Goal: Task Accomplishment & Management: Use online tool/utility

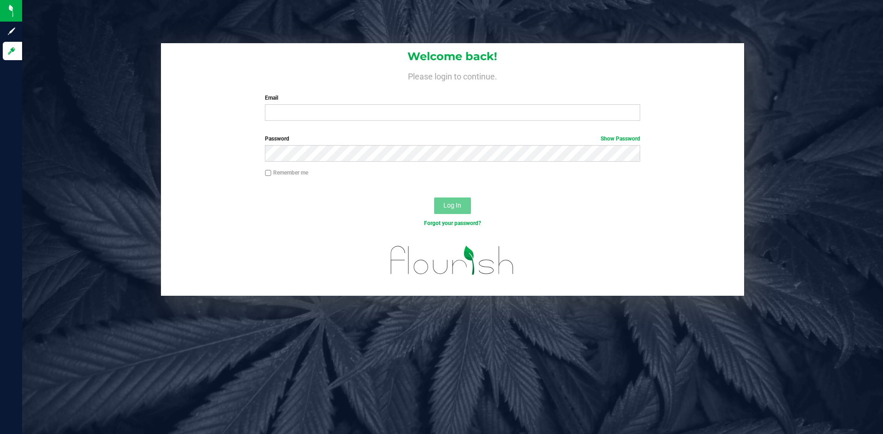
type input "[PERSON_NAME][EMAIL_ADDRESS][PERSON_NAME][DOMAIN_NAME]"
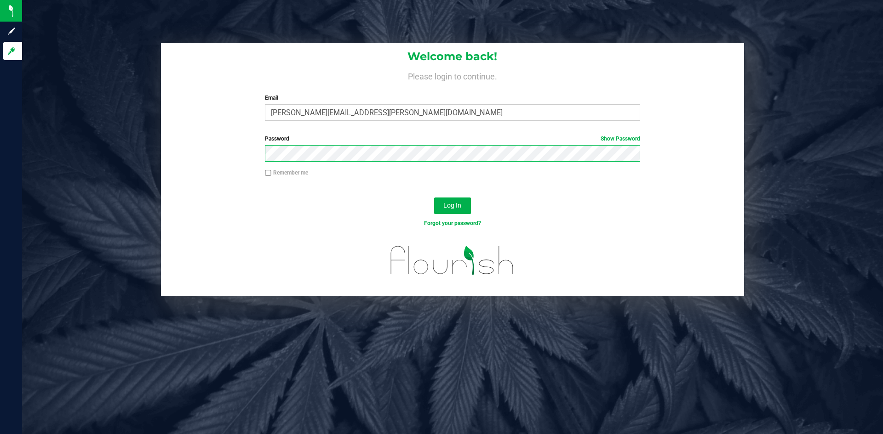
click at [434, 198] on button "Log In" at bounding box center [452, 206] width 37 height 17
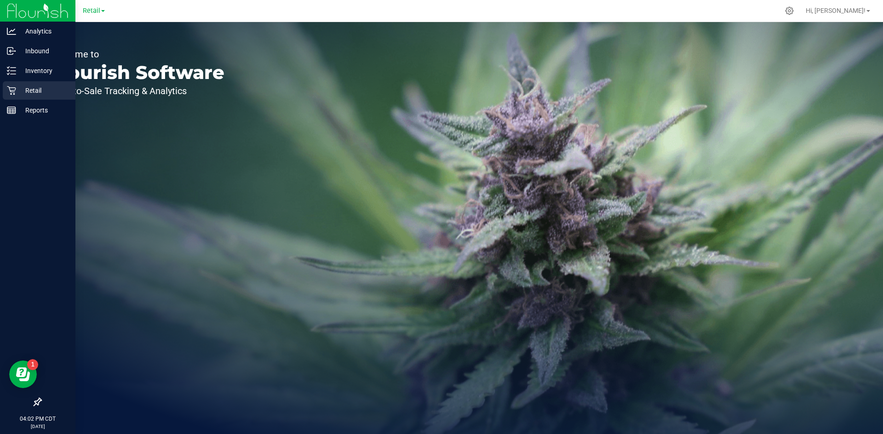
click at [9, 89] on icon at bounding box center [11, 90] width 9 height 9
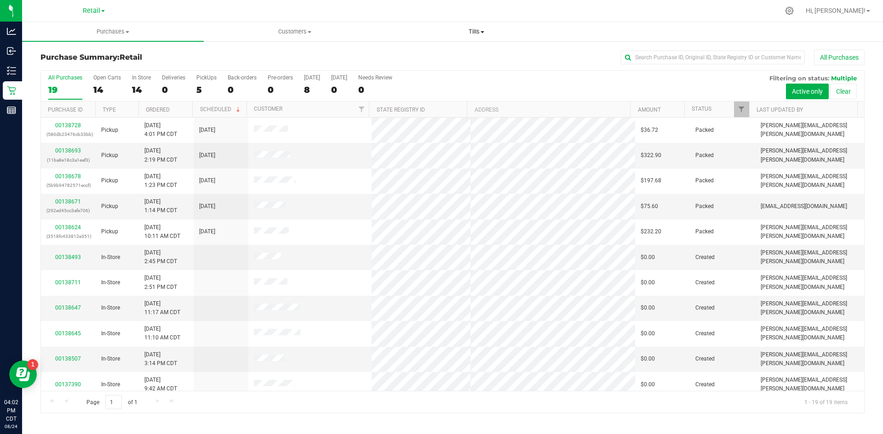
drag, startPoint x: 473, startPoint y: 36, endPoint x: 469, endPoint y: 47, distance: 11.5
click at [474, 37] on uib-tab-heading "Tills Manage tills" at bounding box center [476, 32] width 181 height 18
click at [465, 54] on li "Manage tills" at bounding box center [476, 55] width 182 height 11
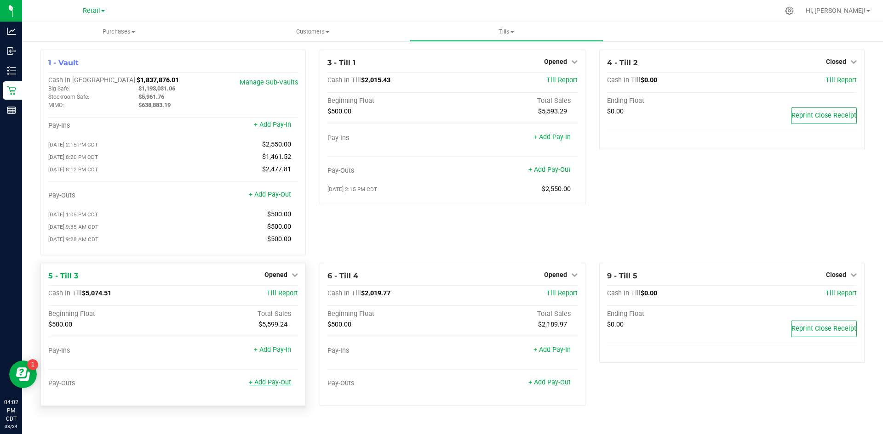
click at [277, 387] on link "+ Add Pay-Out" at bounding box center [270, 383] width 42 height 8
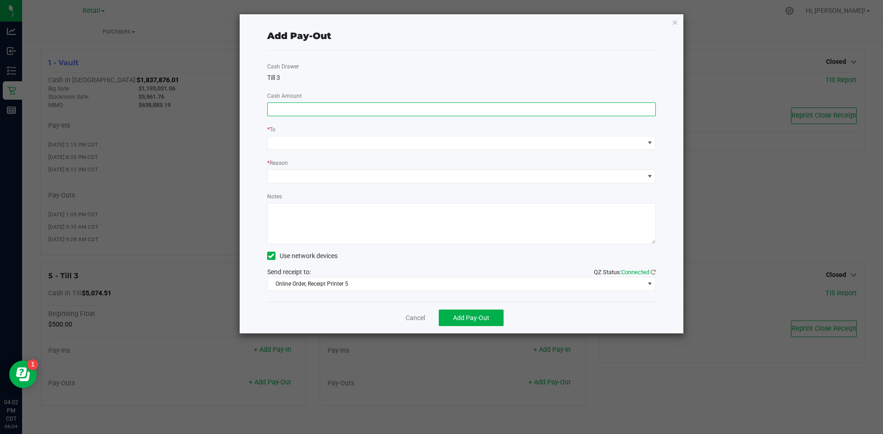
click at [350, 110] on input at bounding box center [462, 109] width 388 height 13
type input "$4,520.00"
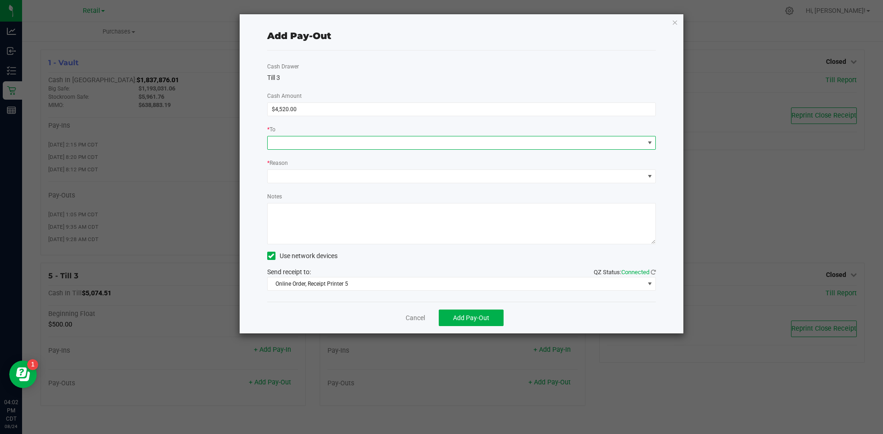
click at [306, 148] on span at bounding box center [456, 143] width 376 height 13
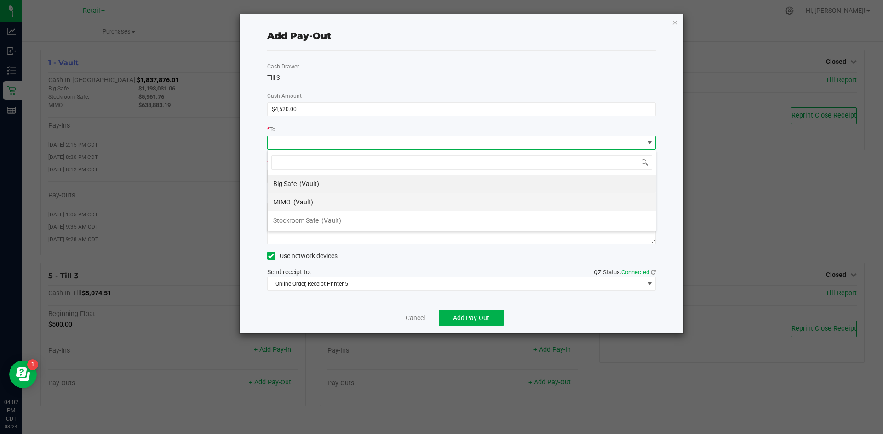
click at [298, 196] on div "MIMO (Vault)" at bounding box center [293, 202] width 40 height 17
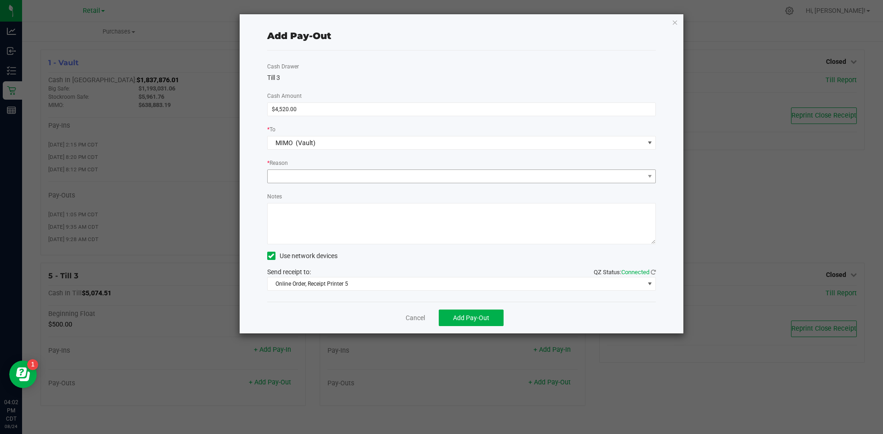
click at [296, 183] on div "Cash Drawer Till 3 Cash Amount $4,520.00 * To MIMO (Vault) * Reason Notes Use n…" at bounding box center [461, 176] width 389 height 251
click at [296, 178] on span at bounding box center [456, 176] width 376 height 13
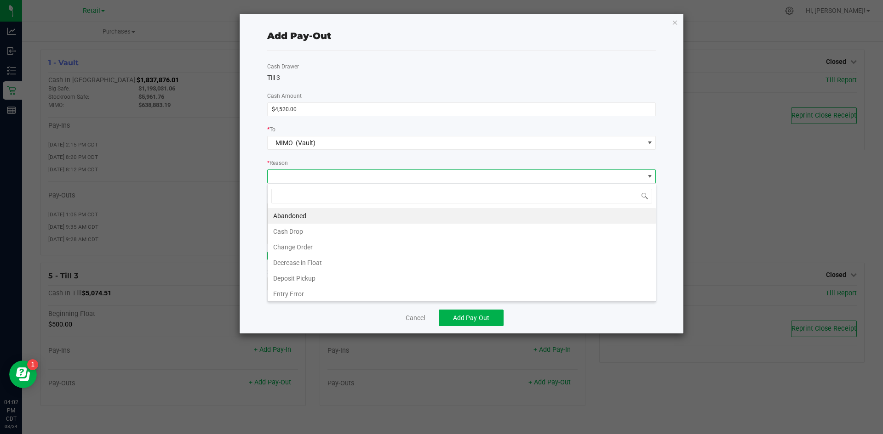
click at [302, 234] on li "Cash Drop" at bounding box center [462, 232] width 388 height 16
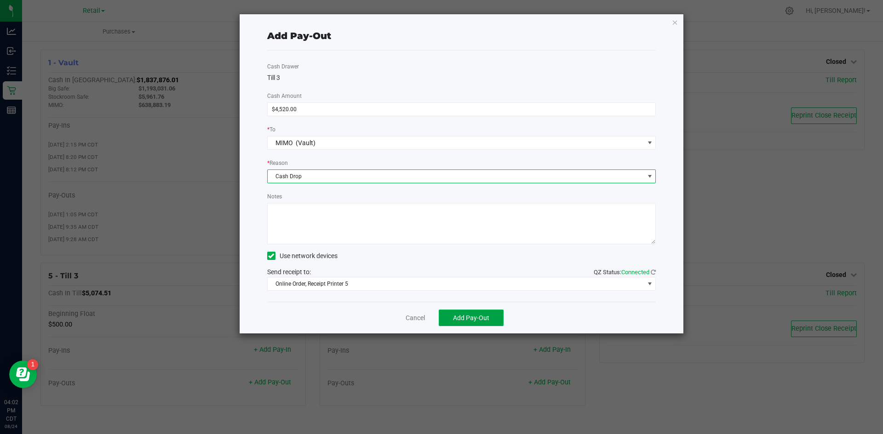
click at [465, 314] on span "Add Pay-Out" at bounding box center [471, 317] width 36 height 7
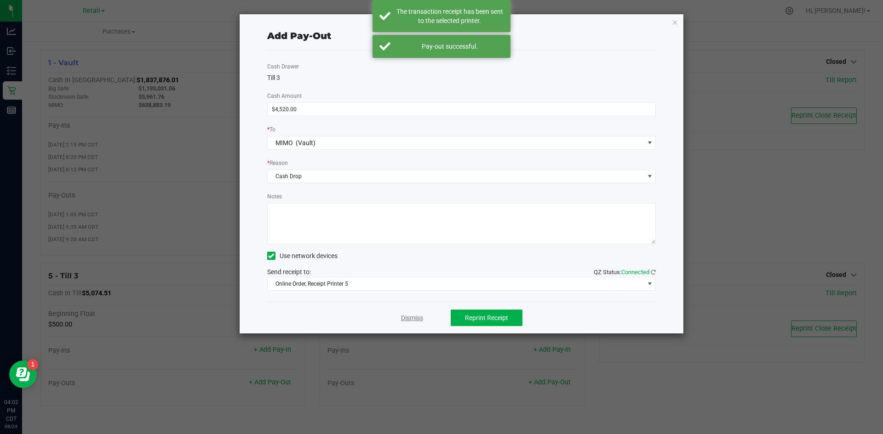
click at [414, 317] on link "Dismiss" at bounding box center [412, 318] width 22 height 10
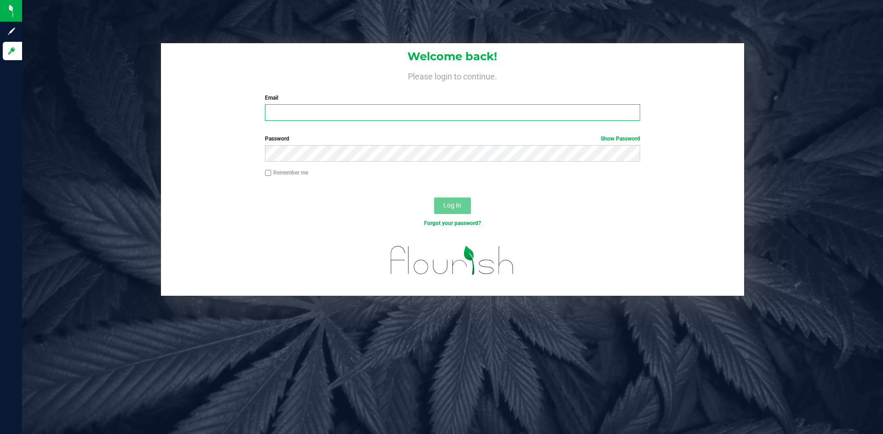
drag, startPoint x: 325, startPoint y: 112, endPoint x: 325, endPoint y: 119, distance: 6.9
click at [325, 112] on input "Email" at bounding box center [452, 112] width 375 height 17
type input "[PERSON_NAME][EMAIL_ADDRESS][PERSON_NAME][DOMAIN_NAME]"
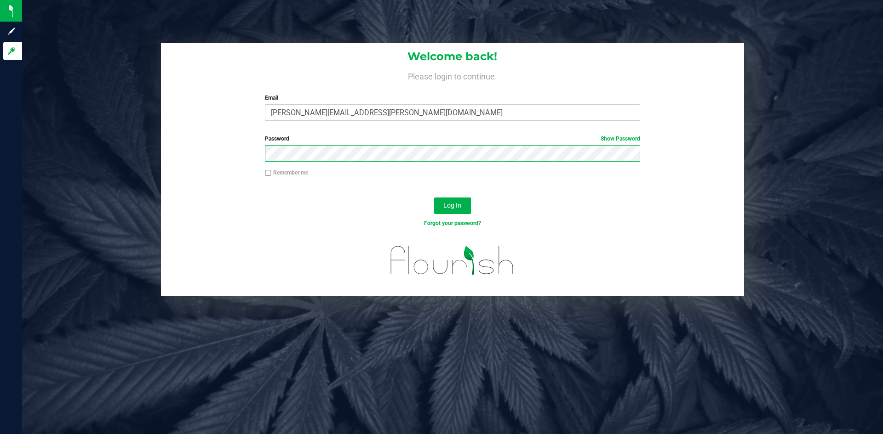
click at [434, 198] on button "Log In" at bounding box center [452, 206] width 37 height 17
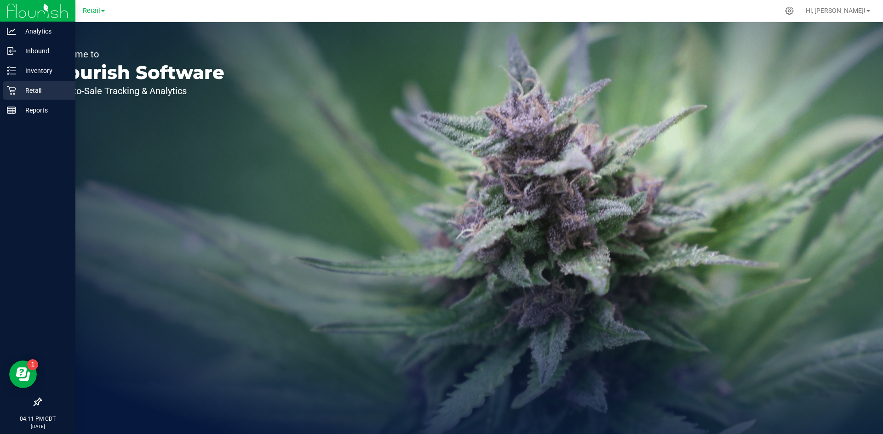
click at [16, 84] on div "Retail" at bounding box center [39, 90] width 73 height 18
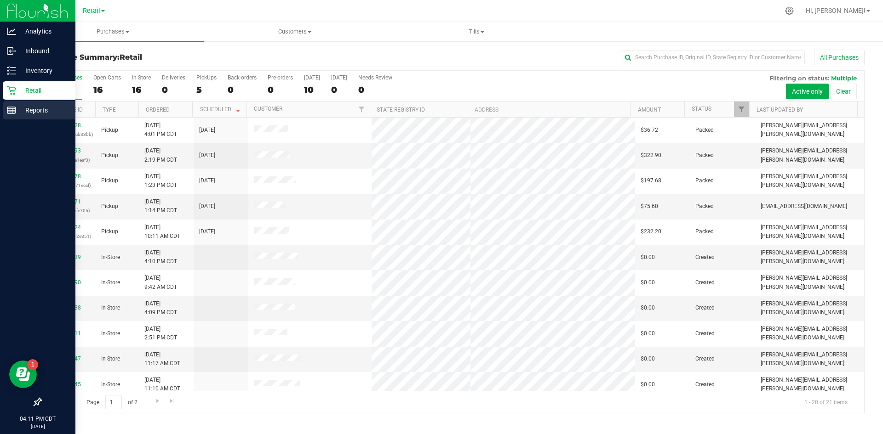
click at [11, 105] on div "Reports" at bounding box center [39, 110] width 73 height 18
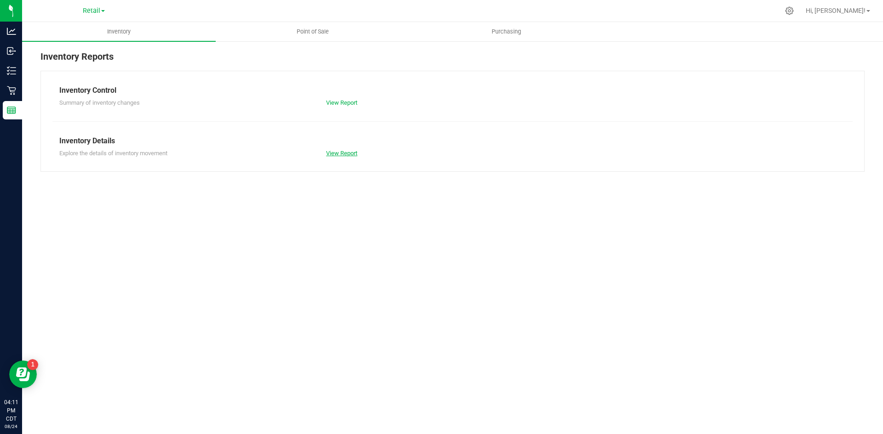
click at [348, 155] on link "View Report" at bounding box center [341, 153] width 31 height 7
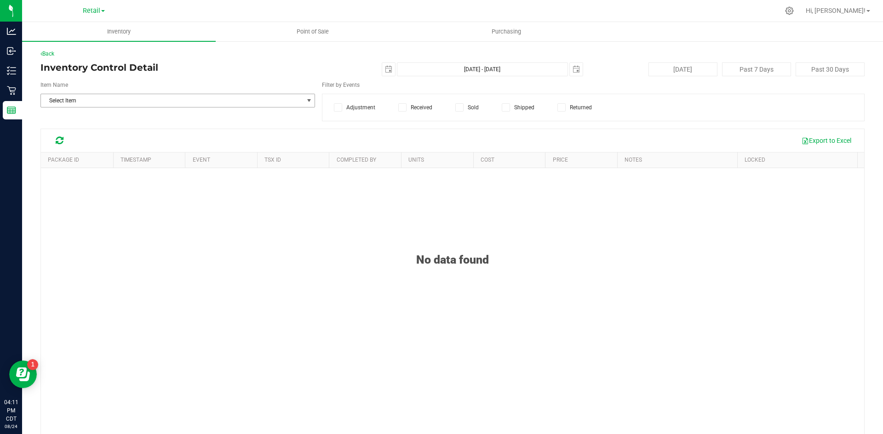
click at [156, 98] on span "Select Item" at bounding box center [172, 100] width 262 height 13
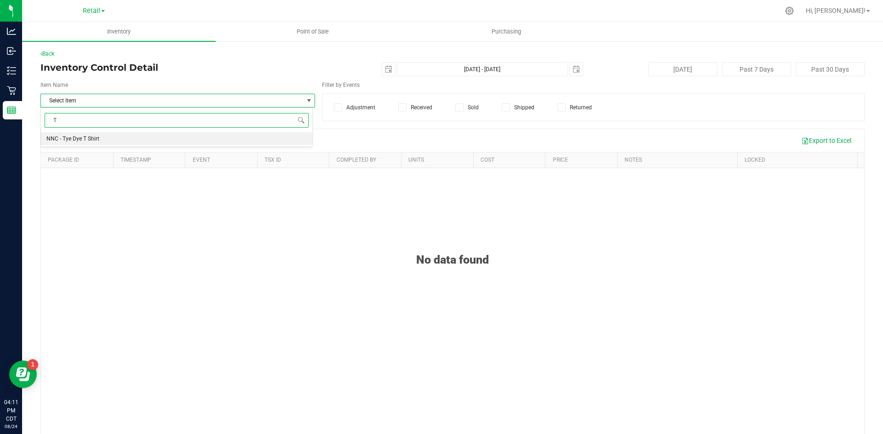
type input "T"
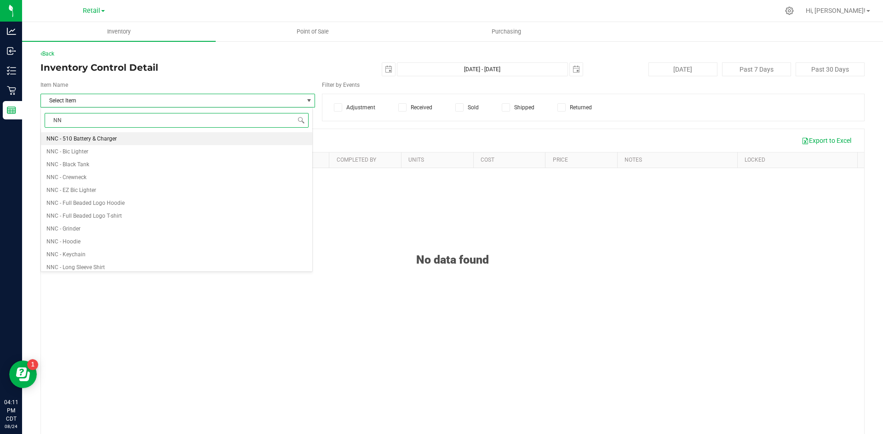
type input "N"
type input "shirt"
click at [133, 177] on li "NNC - T-Shirt" at bounding box center [176, 177] width 271 height 13
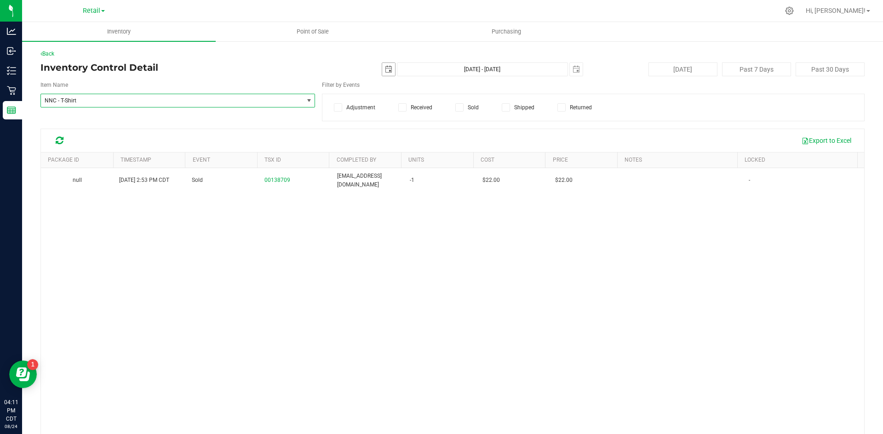
click at [382, 65] on span "select" at bounding box center [388, 69] width 13 height 13
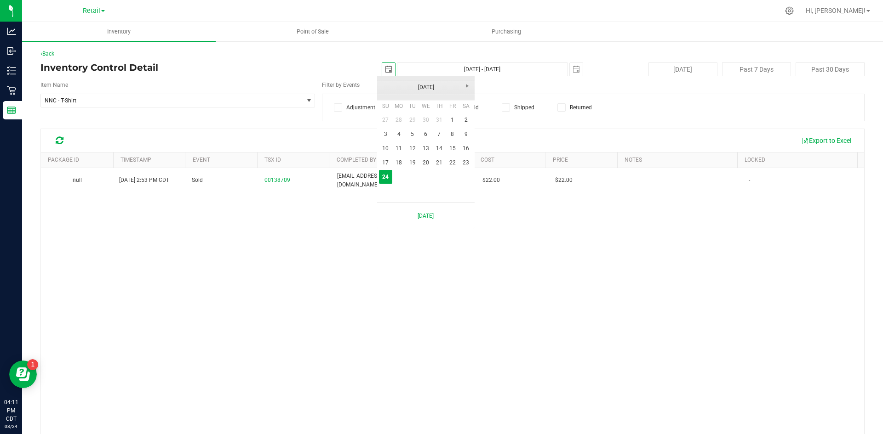
scroll to position [0, 23]
click at [439, 149] on link "14" at bounding box center [438, 149] width 13 height 14
type input "[DATE]"
type input "[DATE] - [DATE]"
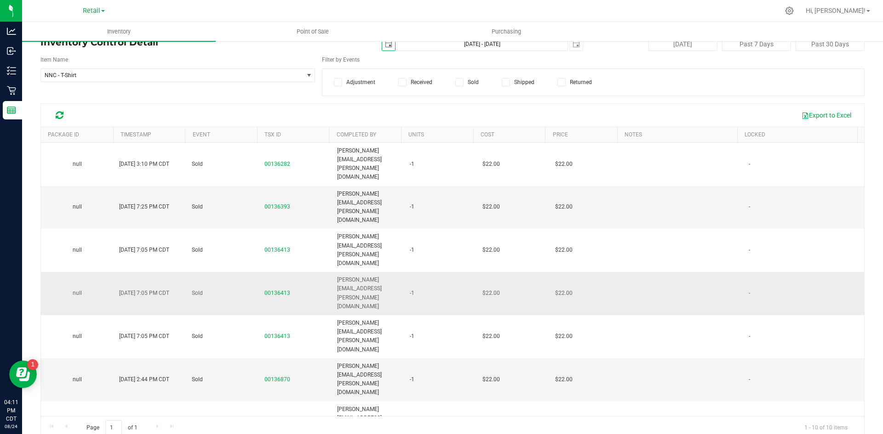
scroll to position [39, 0]
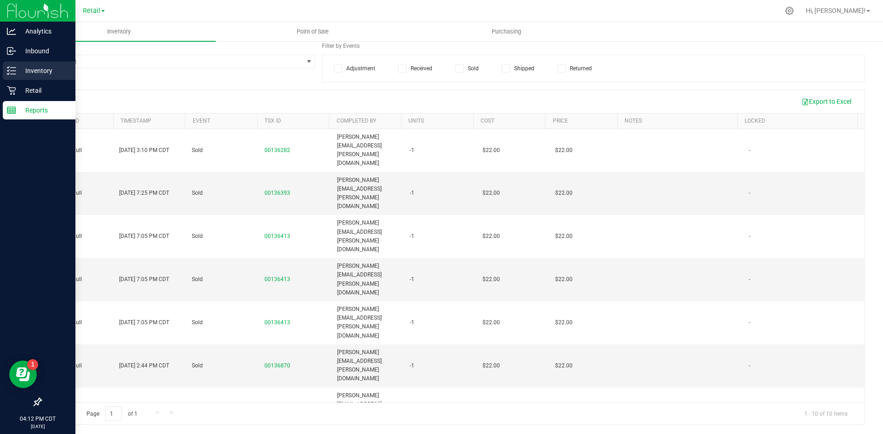
click at [12, 71] on line at bounding box center [13, 71] width 5 height 0
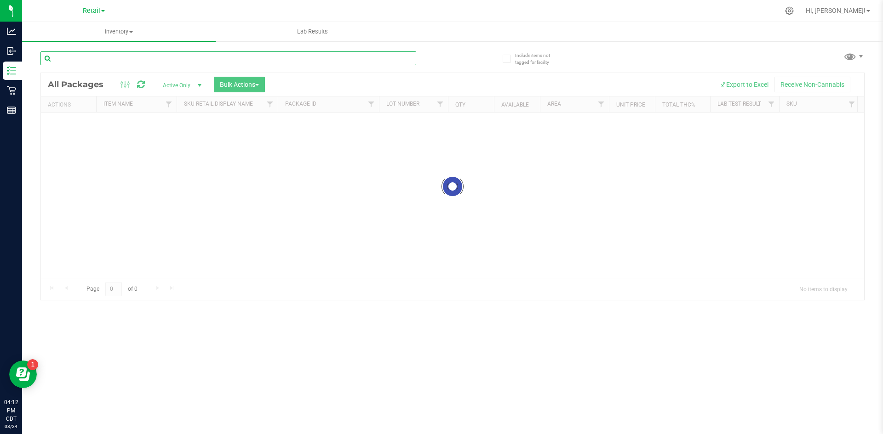
click at [134, 59] on div "Inventory All packages All inventory Waste log Create inventory Lab Results Inc…" at bounding box center [452, 228] width 860 height 412
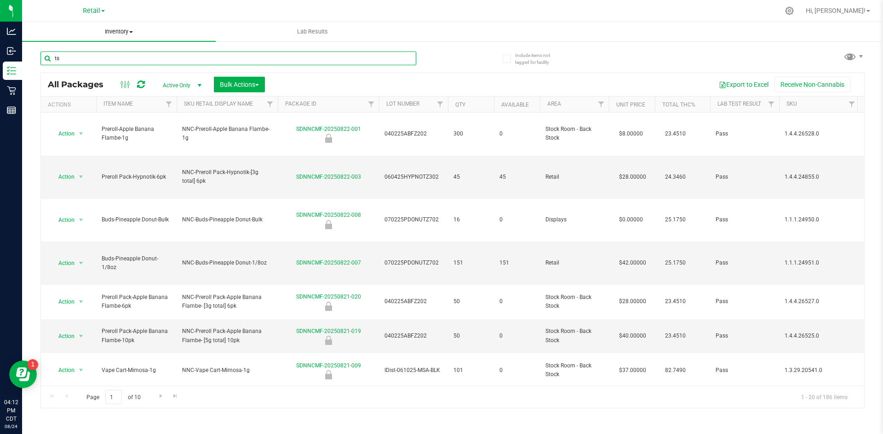
type input "ts"
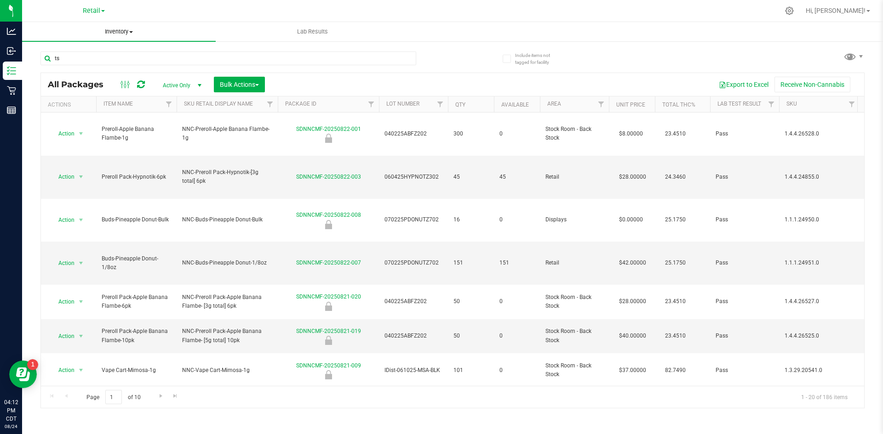
click at [111, 34] on span "Inventory" at bounding box center [119, 32] width 194 height 8
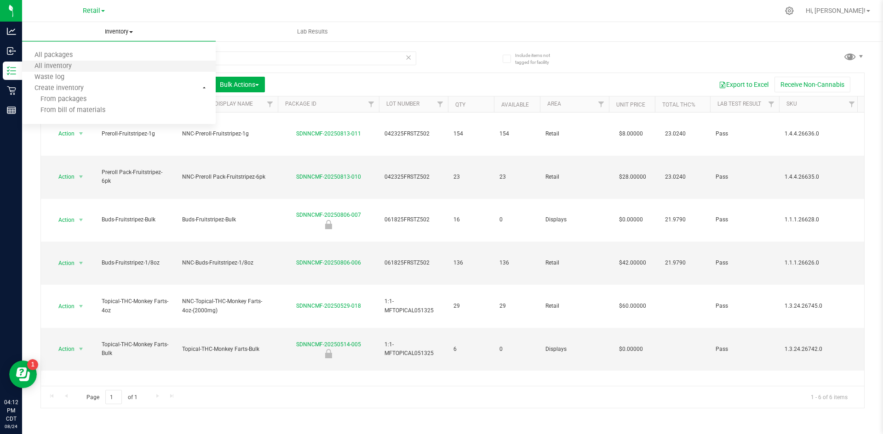
click at [108, 65] on li "All inventory" at bounding box center [119, 66] width 194 height 11
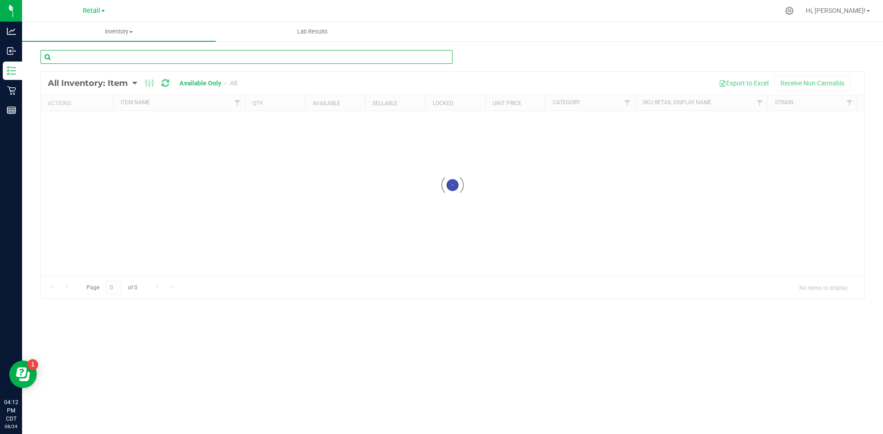
click at [123, 60] on input "text" at bounding box center [246, 57] width 412 height 14
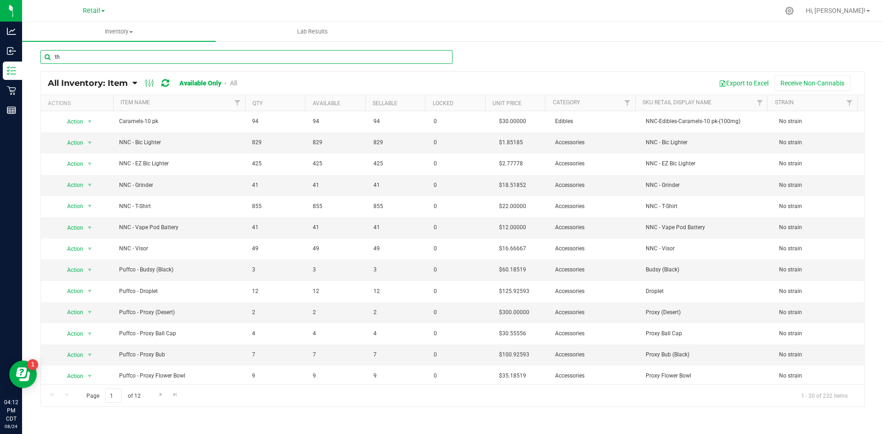
type input "t"
type input "shirt"
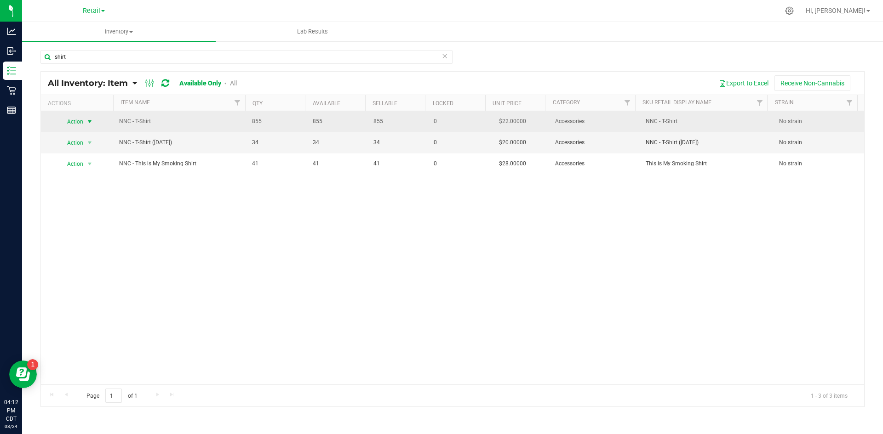
click at [82, 121] on span "Action" at bounding box center [71, 121] width 25 height 13
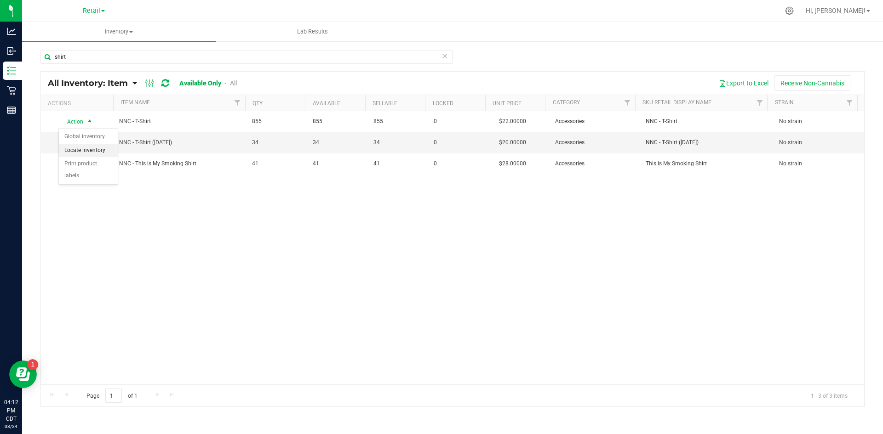
click at [94, 149] on li "Locate inventory" at bounding box center [88, 151] width 59 height 14
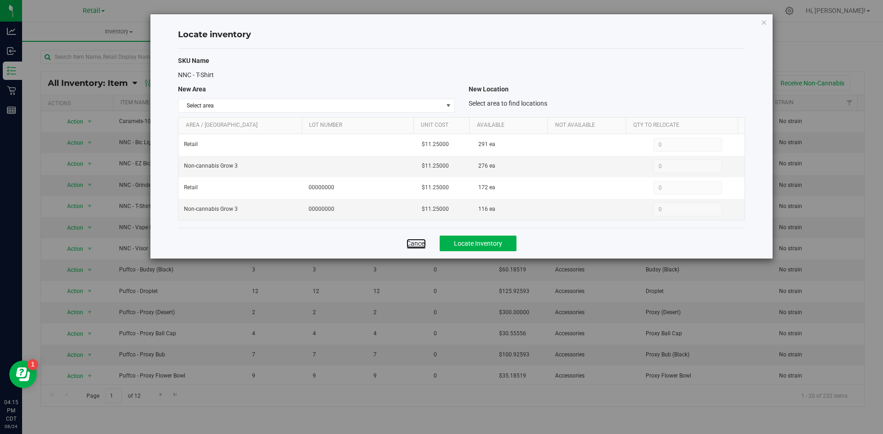
click at [418, 247] on link "Cancel" at bounding box center [415, 243] width 19 height 9
